Goal: Information Seeking & Learning: Understand process/instructions

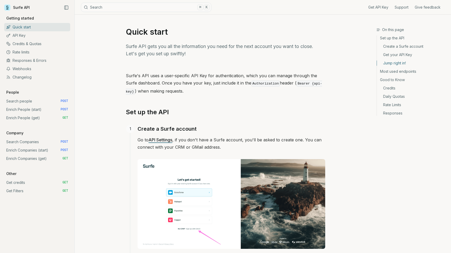
scroll to position [565, 0]
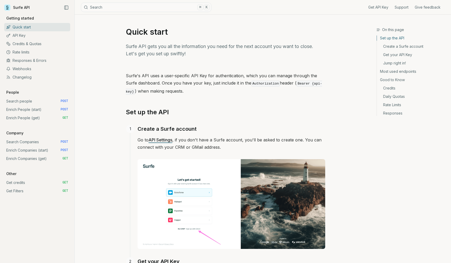
click at [17, 101] on link "Search people POST" at bounding box center [37, 101] width 66 height 8
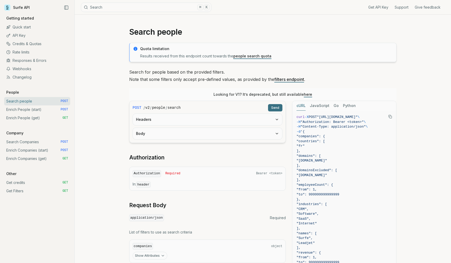
click at [15, 109] on link "Enrich People (start) POST" at bounding box center [37, 109] width 66 height 8
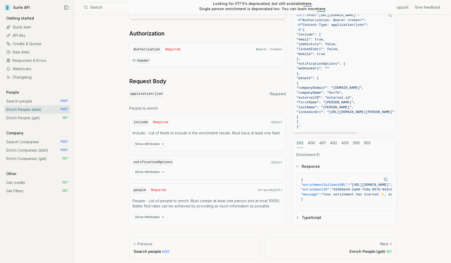
scroll to position [164, 0]
click at [25, 117] on link "Enrich People (get) GET" at bounding box center [37, 118] width 66 height 8
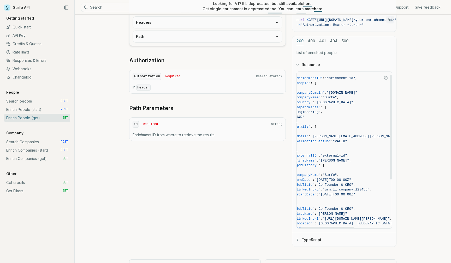
scroll to position [0, 7]
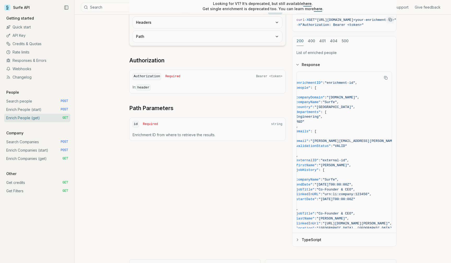
click at [16, 180] on link "Get credits GET" at bounding box center [37, 183] width 66 height 8
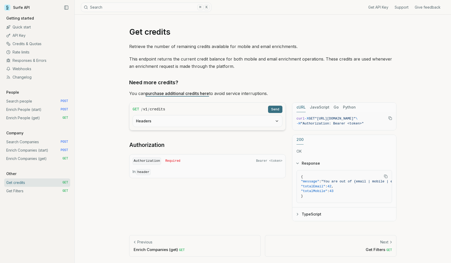
click at [21, 119] on link "Enrich People (get) GET" at bounding box center [37, 118] width 66 height 8
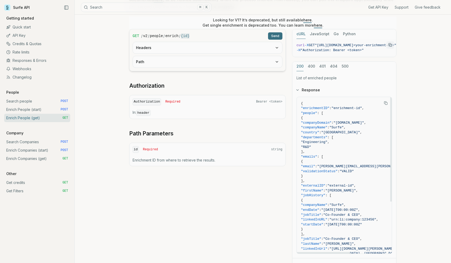
click at [218, 207] on div "GET / v2 / people / enrich / {id} Send Headers Path Authorization Authorization…" at bounding box center [262, 150] width 267 height 243
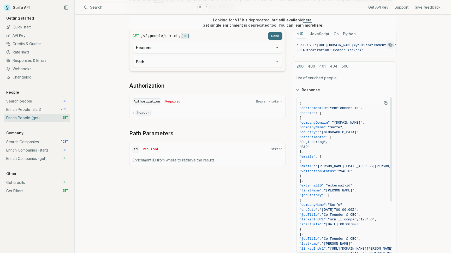
scroll to position [0, 2]
click at [59, 101] on link "Search people POST" at bounding box center [37, 101] width 66 height 8
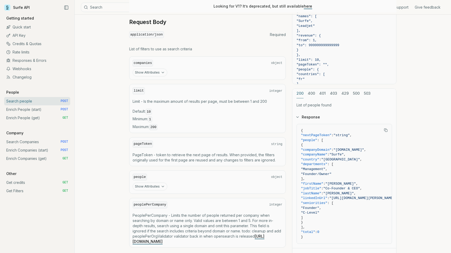
scroll to position [191, 0]
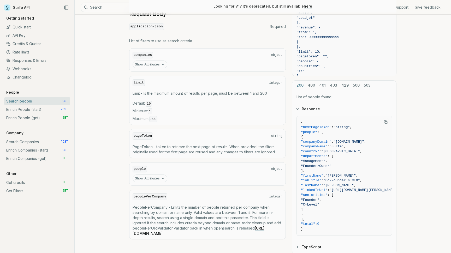
click at [27, 119] on link "Enrich People (get) GET" at bounding box center [37, 118] width 66 height 8
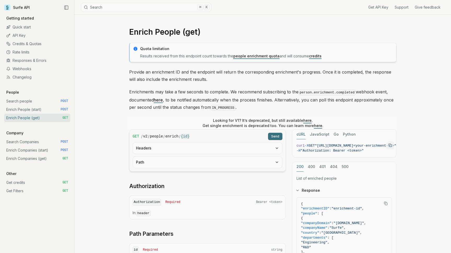
click at [30, 108] on link "Enrich People (start) POST" at bounding box center [37, 109] width 66 height 8
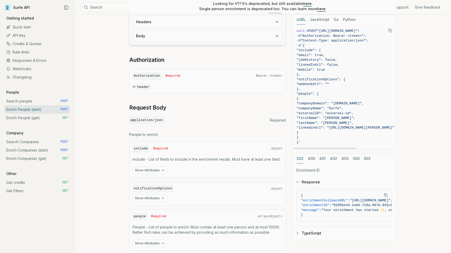
scroll to position [138, 0]
click at [25, 116] on link "Enrich People (get) GET" at bounding box center [37, 118] width 66 height 8
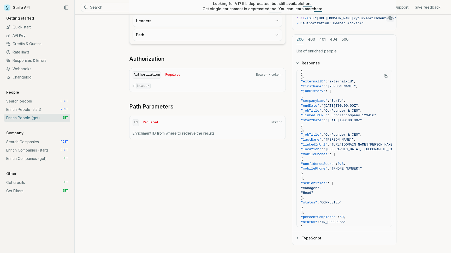
scroll to position [125, 0]
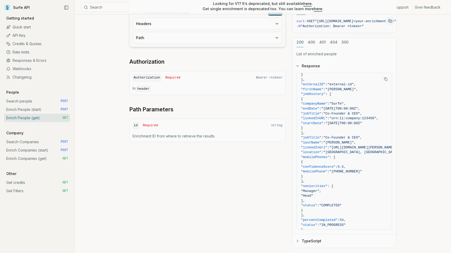
click at [40, 110] on link "Enrich People (start) POST" at bounding box center [37, 109] width 66 height 8
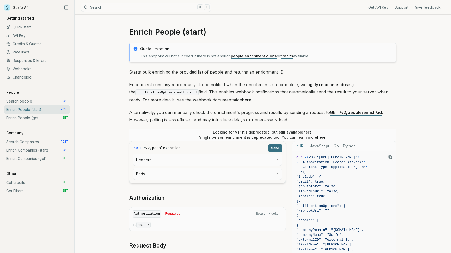
click at [285, 57] on link "credits" at bounding box center [287, 56] width 13 height 4
click at [37, 118] on link "Enrich People (get) GET" at bounding box center [37, 118] width 66 height 8
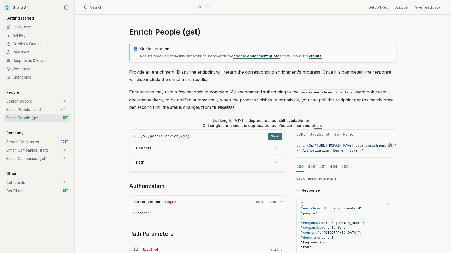
click at [33, 107] on link "Enrich People (start) POST" at bounding box center [37, 109] width 66 height 8
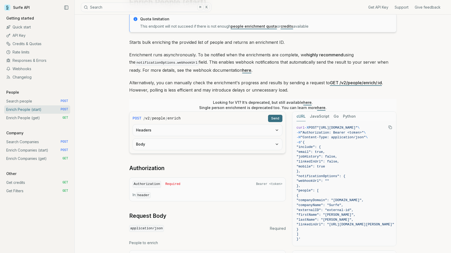
scroll to position [36, 0]
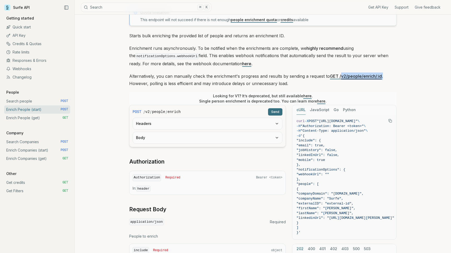
drag, startPoint x: 389, startPoint y: 75, endPoint x: 339, endPoint y: 77, distance: 49.9
click at [339, 77] on p "Alternatively, you can manually check the enrichment's progress and results by …" at bounding box center [262, 80] width 267 height 15
copy p "v2/people/enrich/:id ."
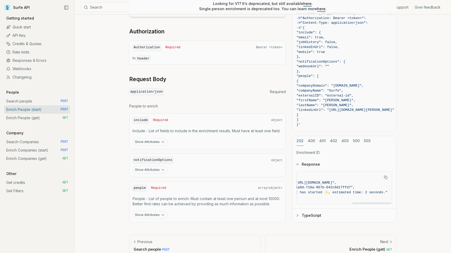
scroll to position [162, 0]
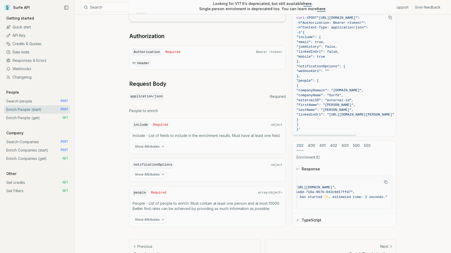
click at [36, 120] on link "Enrich People (get) GET" at bounding box center [37, 118] width 66 height 8
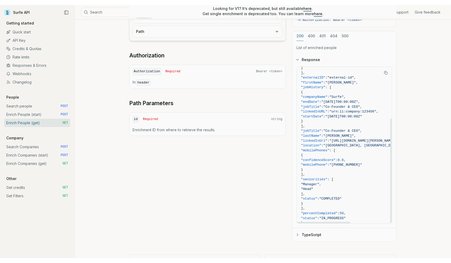
scroll to position [77, 0]
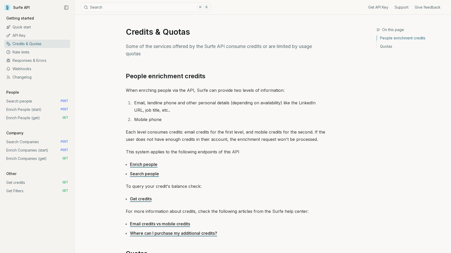
scroll to position [43, 0]
